Goal: Information Seeking & Learning: Stay updated

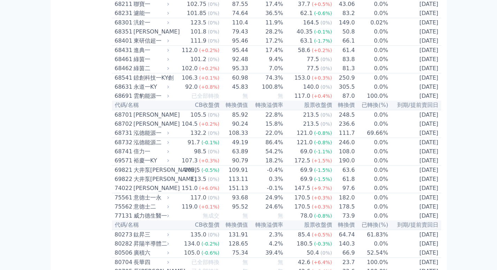
scroll to position [474, 0]
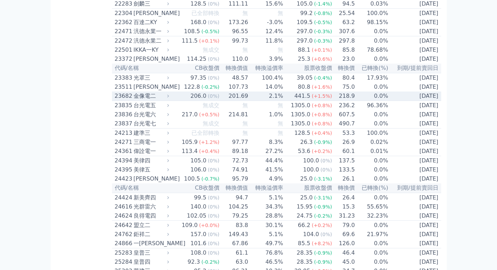
click at [197, 100] on div "206.0" at bounding box center [198, 96] width 19 height 8
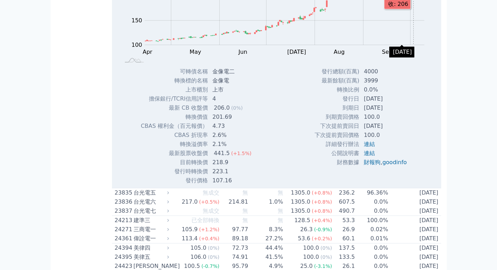
scroll to position [509, 0]
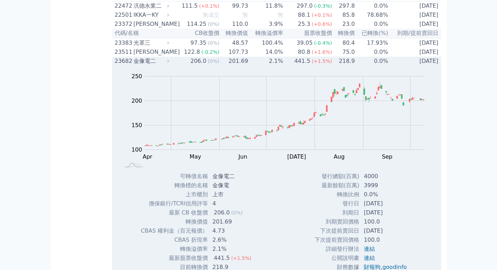
click at [306, 65] on div "441.5" at bounding box center [302, 61] width 19 height 8
click at [305, 65] on div "441.5" at bounding box center [302, 61] width 19 height 8
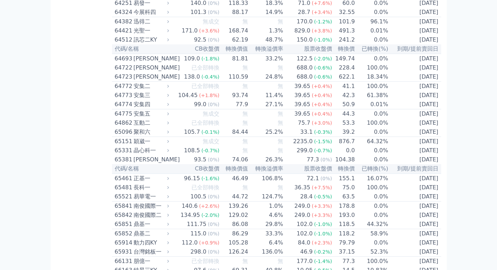
scroll to position [2817, 0]
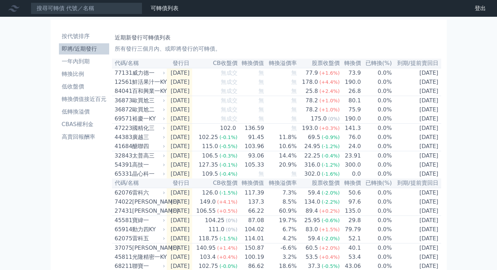
scroll to position [34, 0]
